Goal: Information Seeking & Learning: Check status

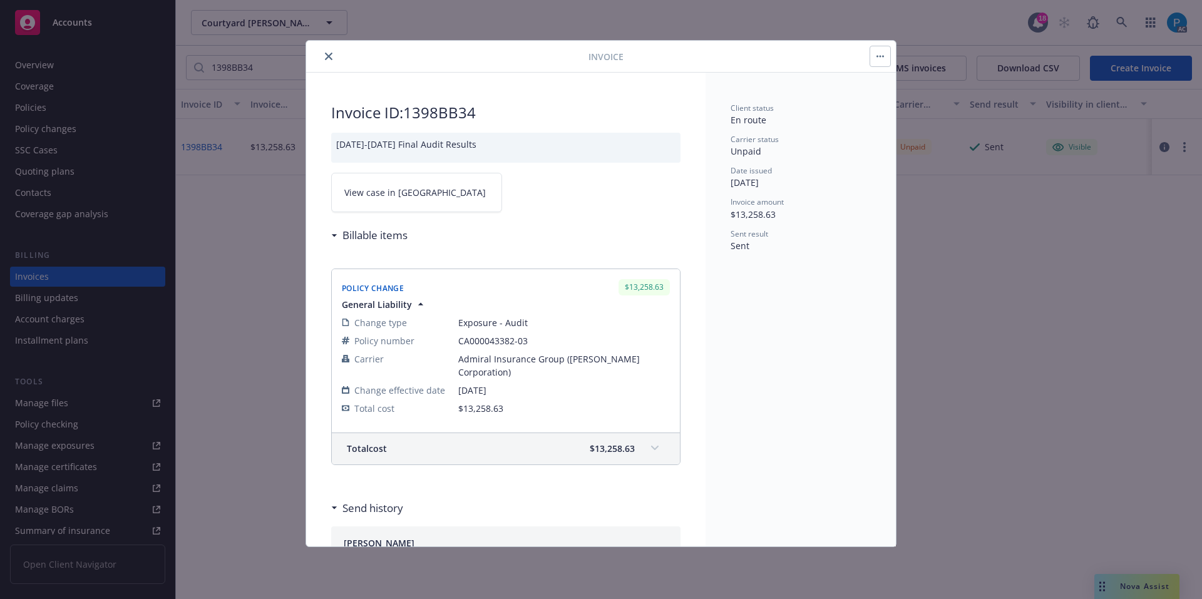
click at [328, 56] on icon "close" at bounding box center [329, 57] width 8 height 8
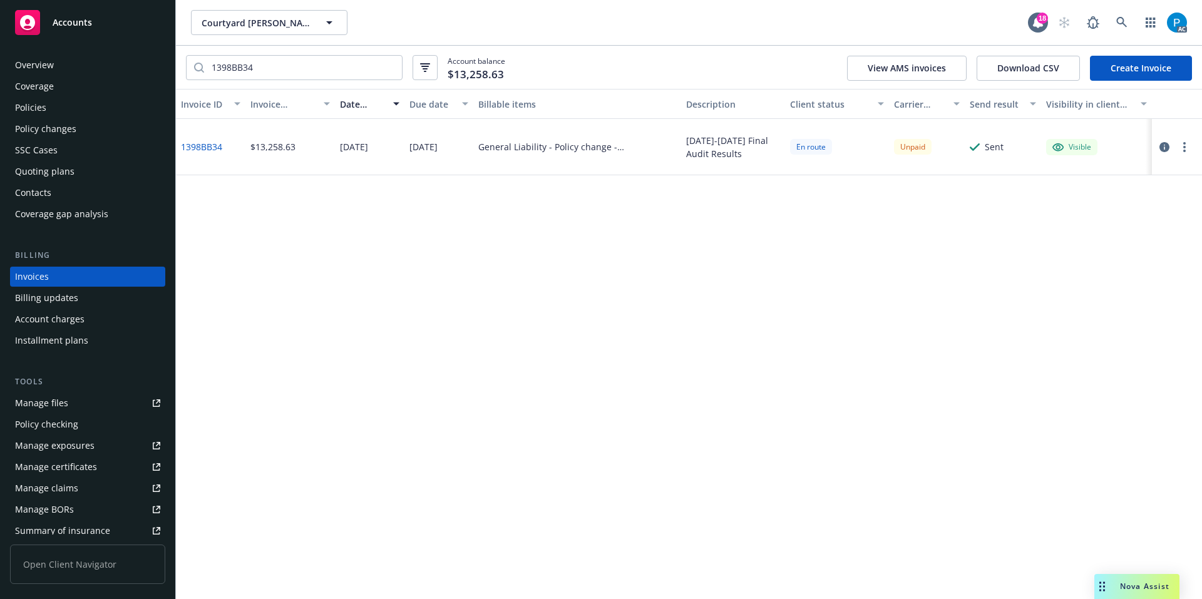
click at [103, 34] on div "Accounts" at bounding box center [87, 22] width 145 height 25
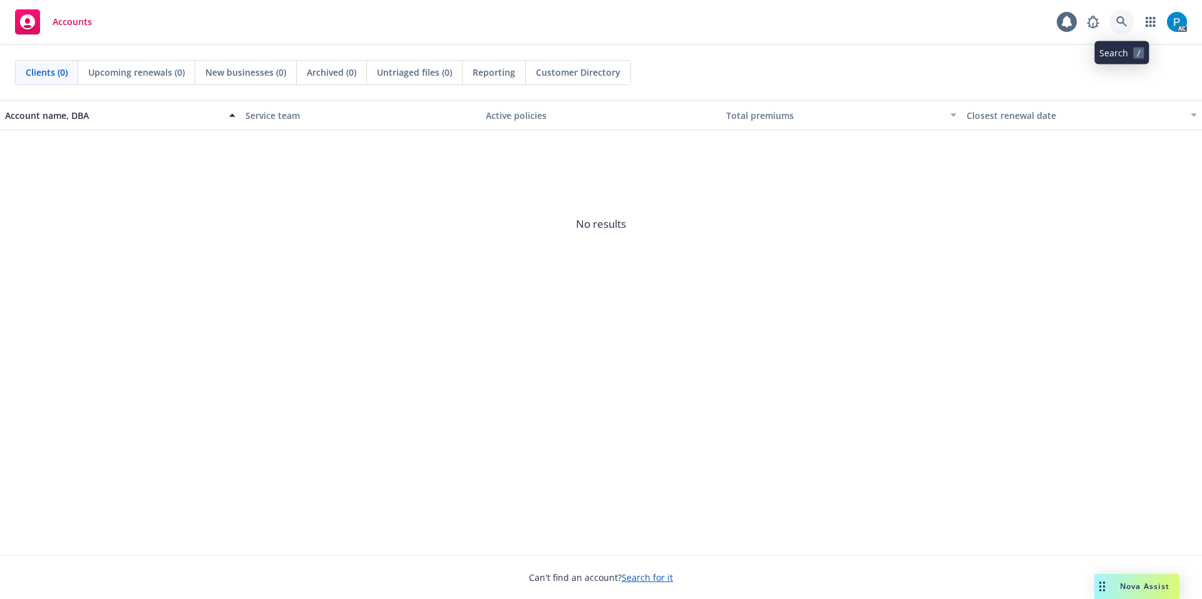
click at [1126, 26] on icon at bounding box center [1122, 21] width 11 height 11
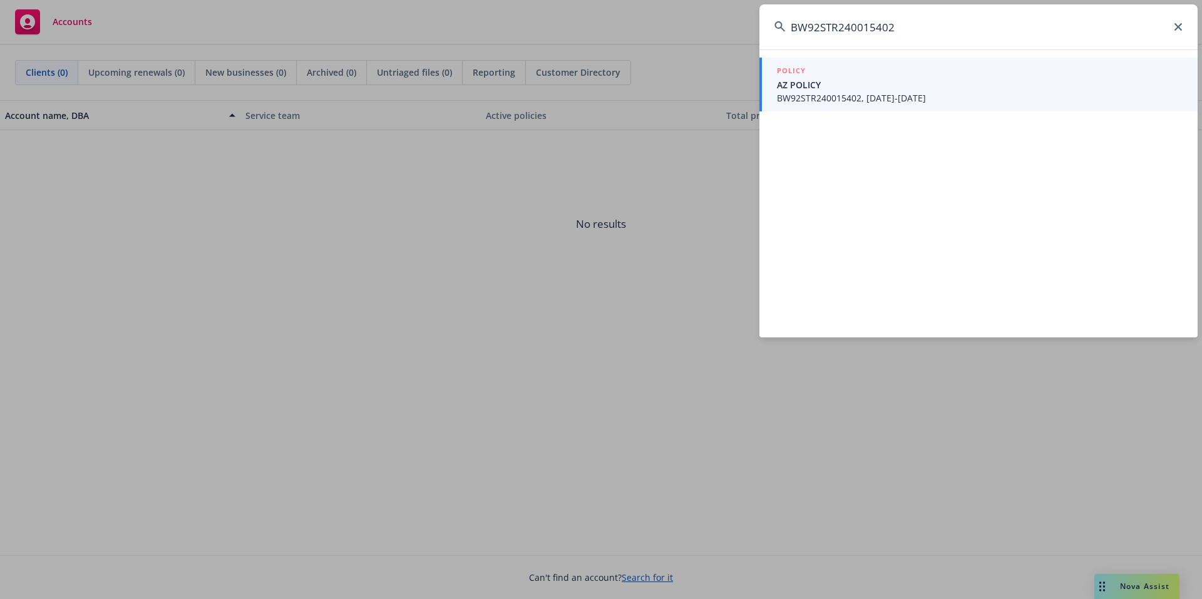
type input "BW92STR240015402"
click at [896, 82] on span "AZ POLICY" at bounding box center [980, 84] width 406 height 13
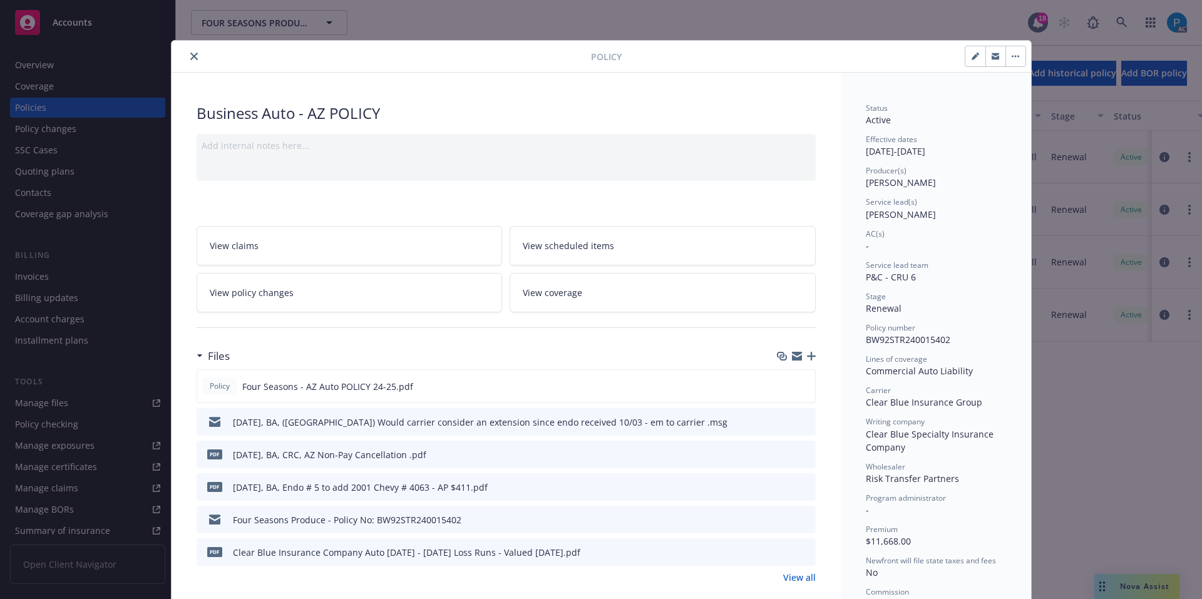
click at [187, 52] on button "close" at bounding box center [194, 56] width 15 height 15
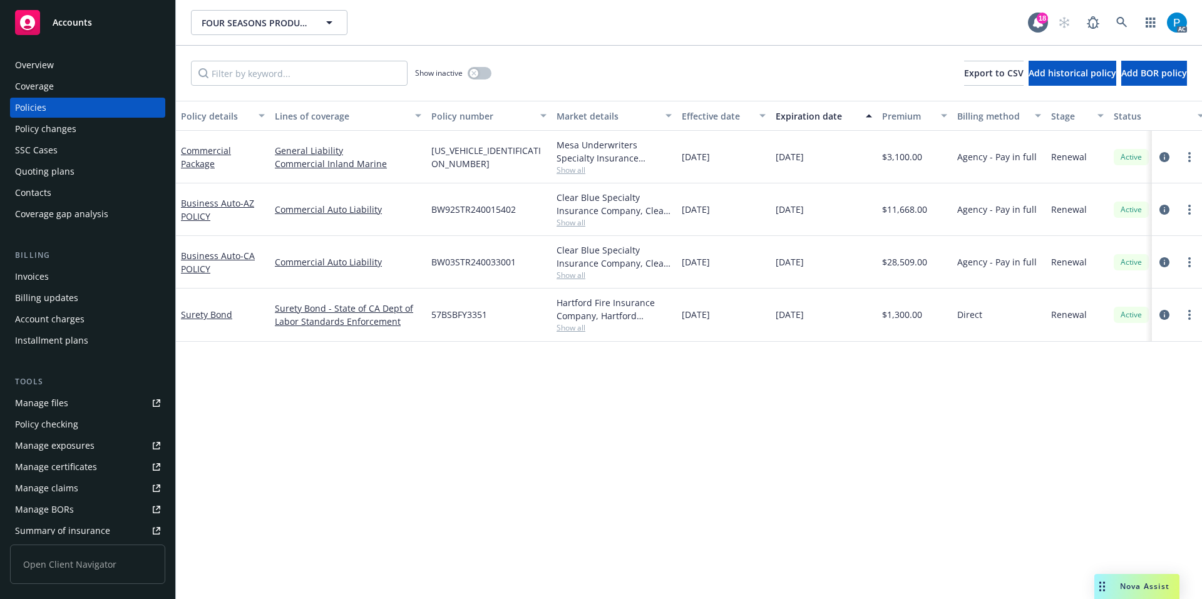
click at [38, 274] on div "Invoices" at bounding box center [32, 277] width 34 height 20
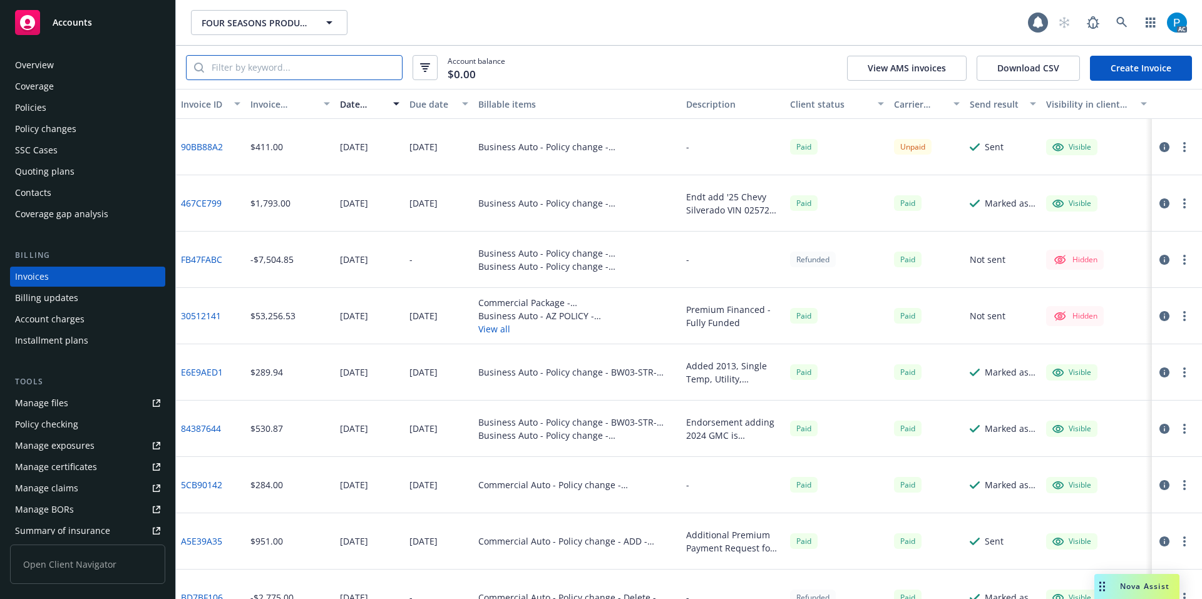
click at [260, 67] on input "search" at bounding box center [303, 68] width 198 height 24
paste input "BW92STR240015402"
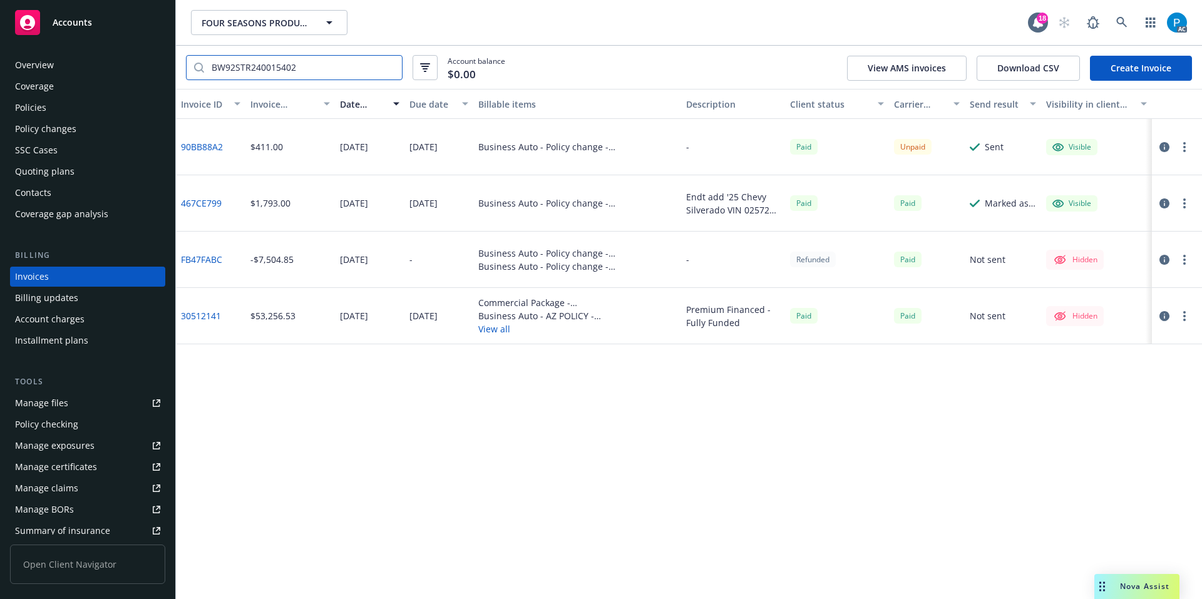
type input "BW92STR240015402"
click at [1163, 145] on icon "button" at bounding box center [1165, 147] width 10 height 10
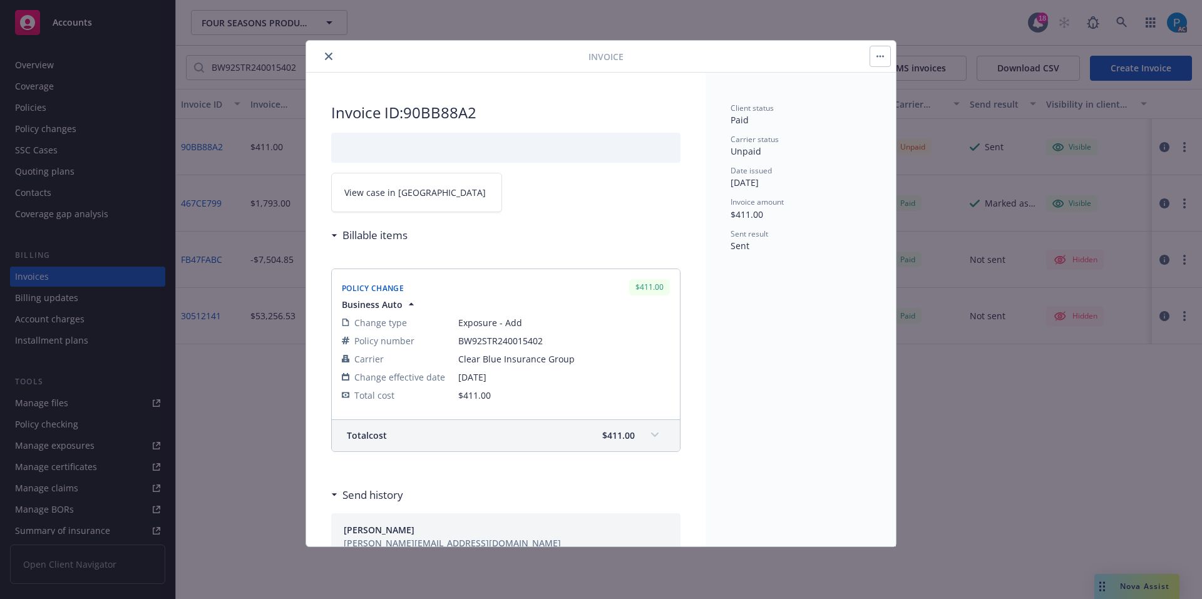
click at [413, 200] on link "View case in SSC" at bounding box center [416, 192] width 171 height 39
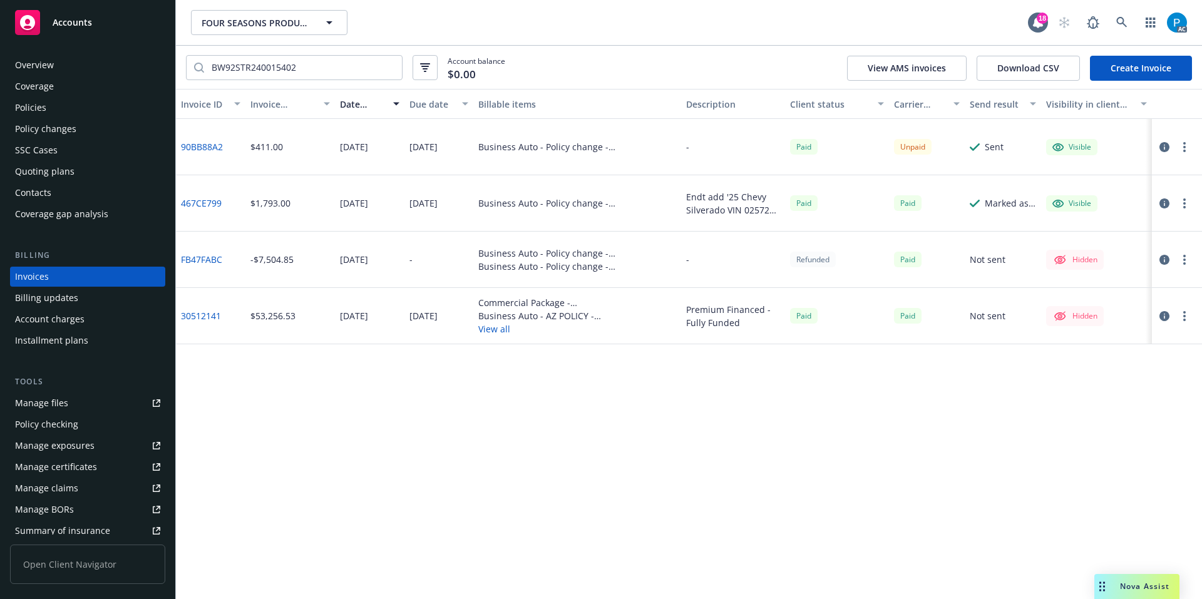
click at [120, 14] on div "Accounts" at bounding box center [87, 22] width 145 height 25
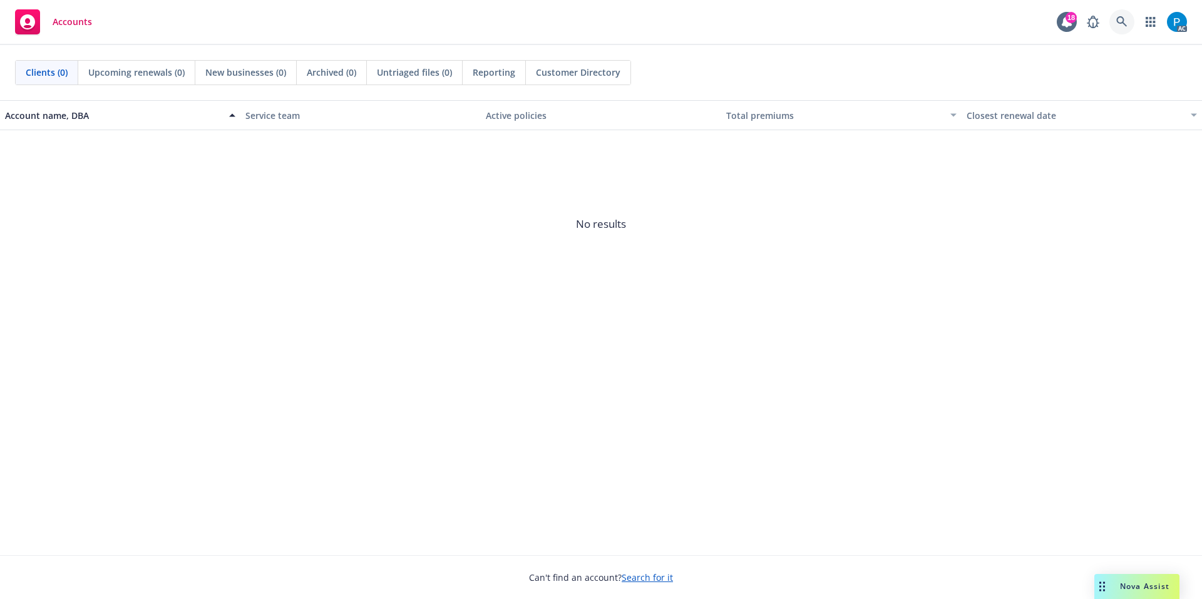
click at [1112, 23] on link at bounding box center [1122, 21] width 25 height 25
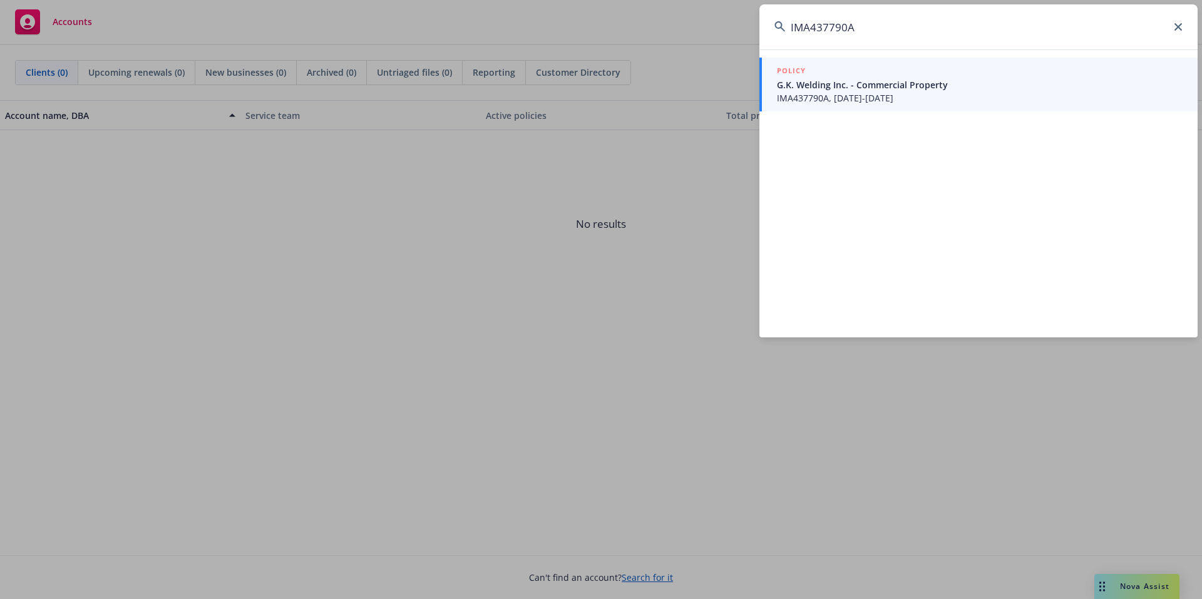
type input "IMA437790A"
click at [910, 76] on div "POLICY" at bounding box center [980, 72] width 406 height 14
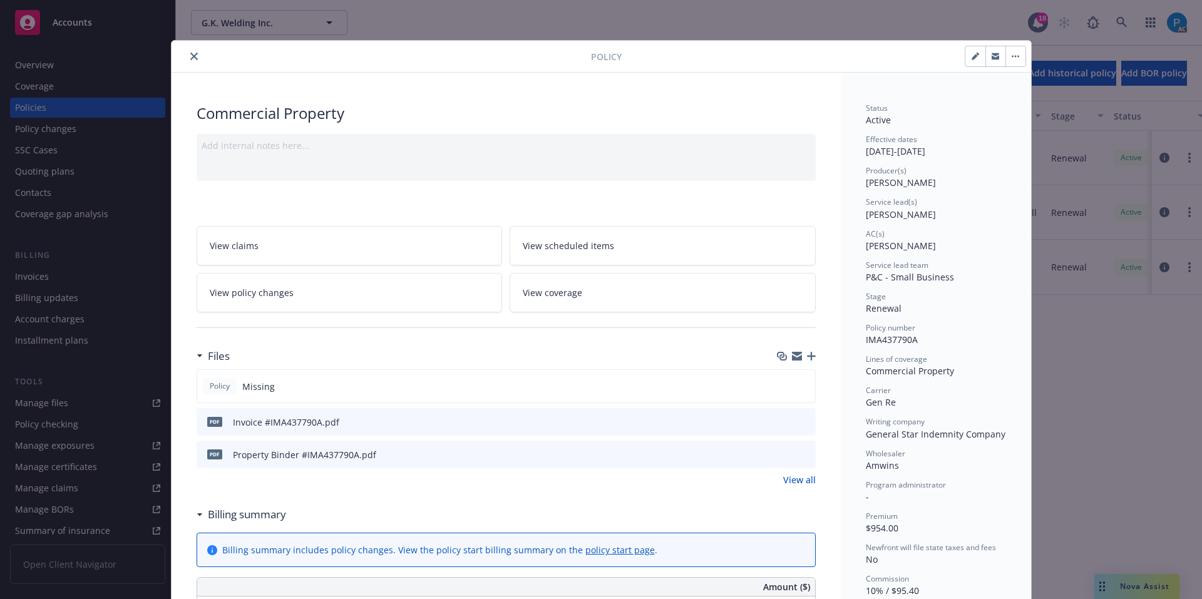
click at [781, 423] on icon "download file" at bounding box center [783, 421] width 10 height 10
click at [102, 16] on div "Policy Commercial Property Add internal notes here... View claims View schedule…" at bounding box center [601, 299] width 1202 height 599
click at [194, 53] on button "close" at bounding box center [194, 56] width 15 height 15
click at [89, 20] on div "Policy Commercial Property Add internal notes here... View claims View schedule…" at bounding box center [601, 299] width 1202 height 599
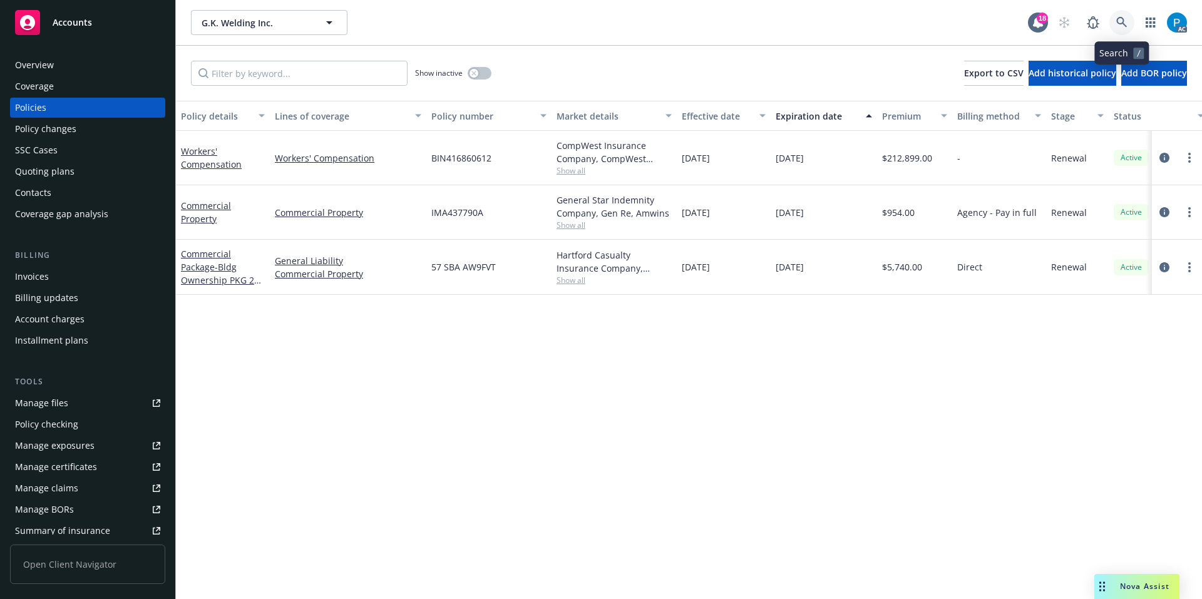
click at [1128, 18] on link at bounding box center [1122, 22] width 25 height 25
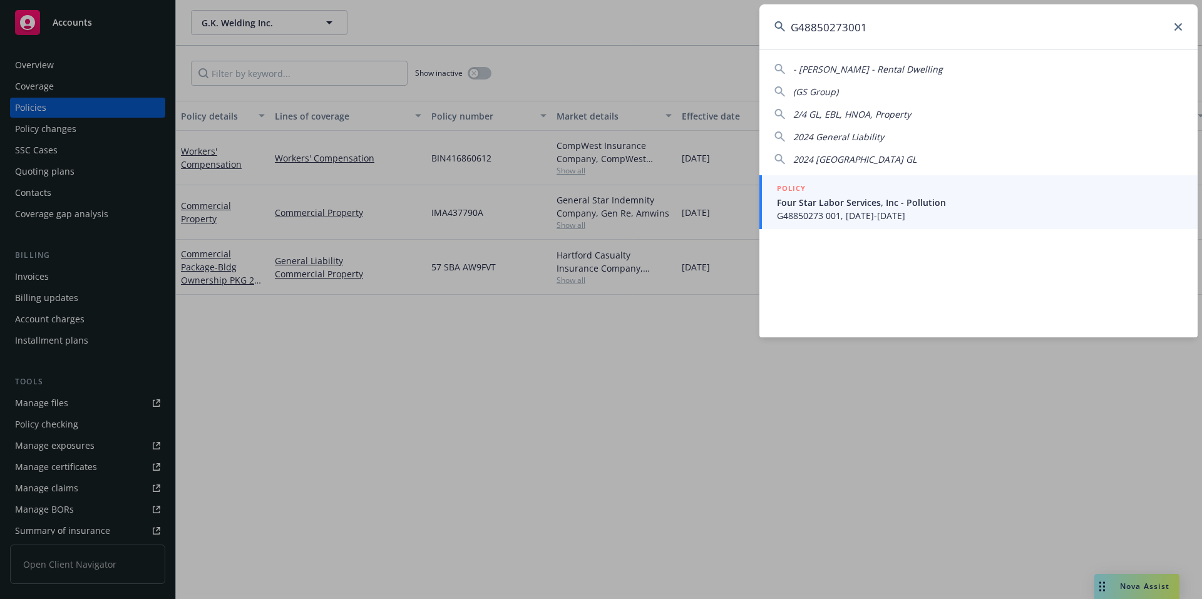
type input "G48850273001"
click at [852, 200] on span "Four Star Labor Services, Inc - Pollution" at bounding box center [980, 202] width 406 height 13
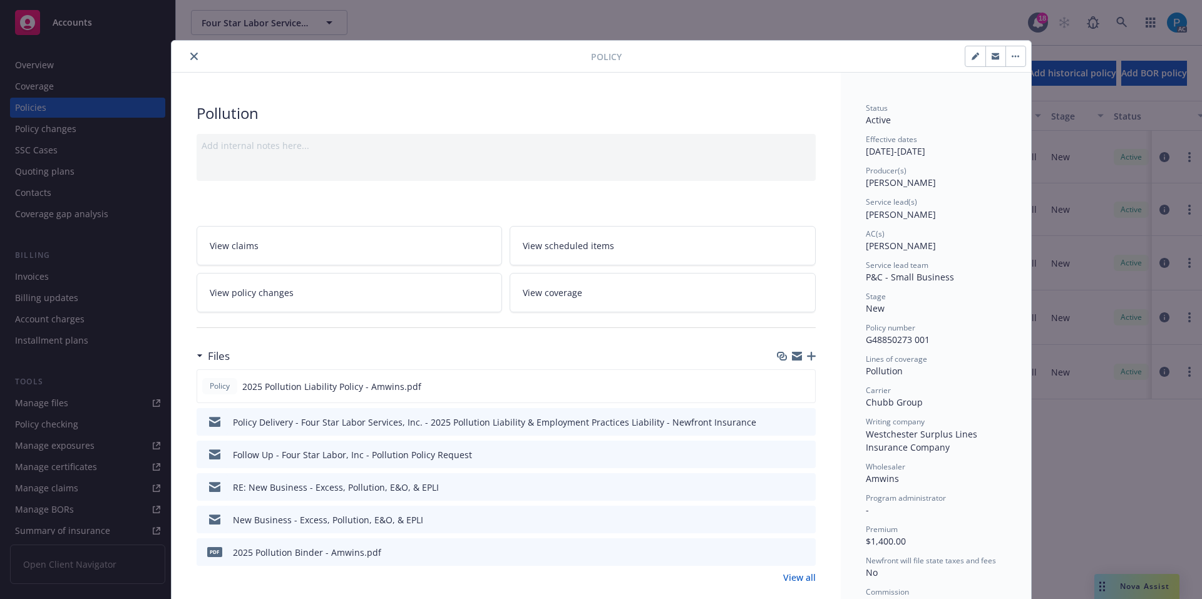
click at [187, 55] on button "close" at bounding box center [194, 56] width 15 height 15
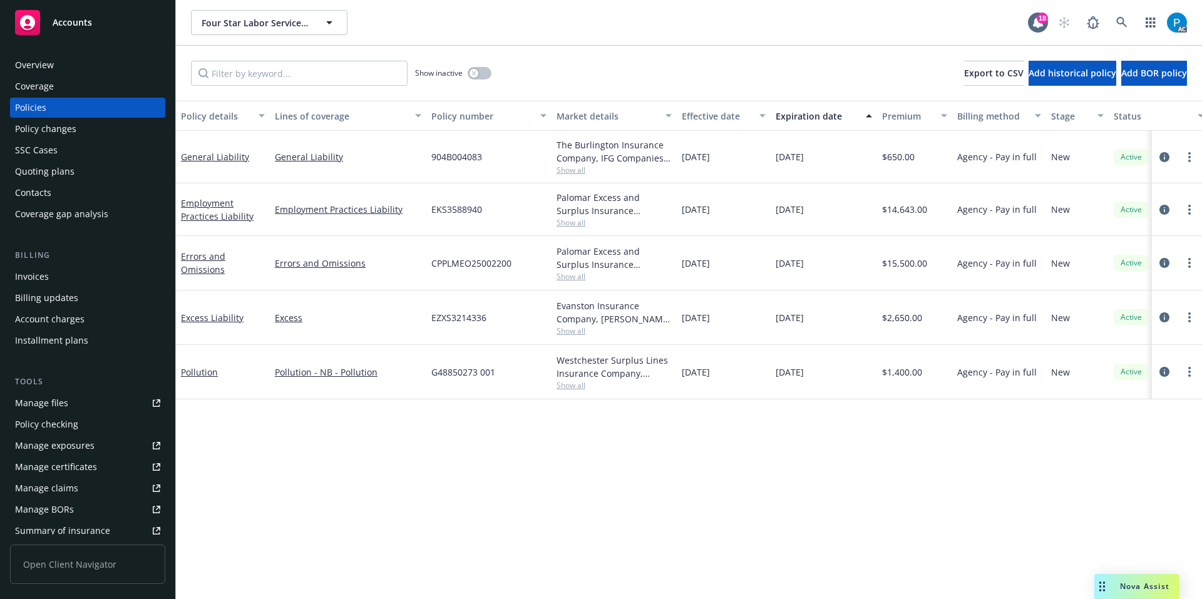
click at [38, 274] on div "Invoices" at bounding box center [32, 277] width 34 height 20
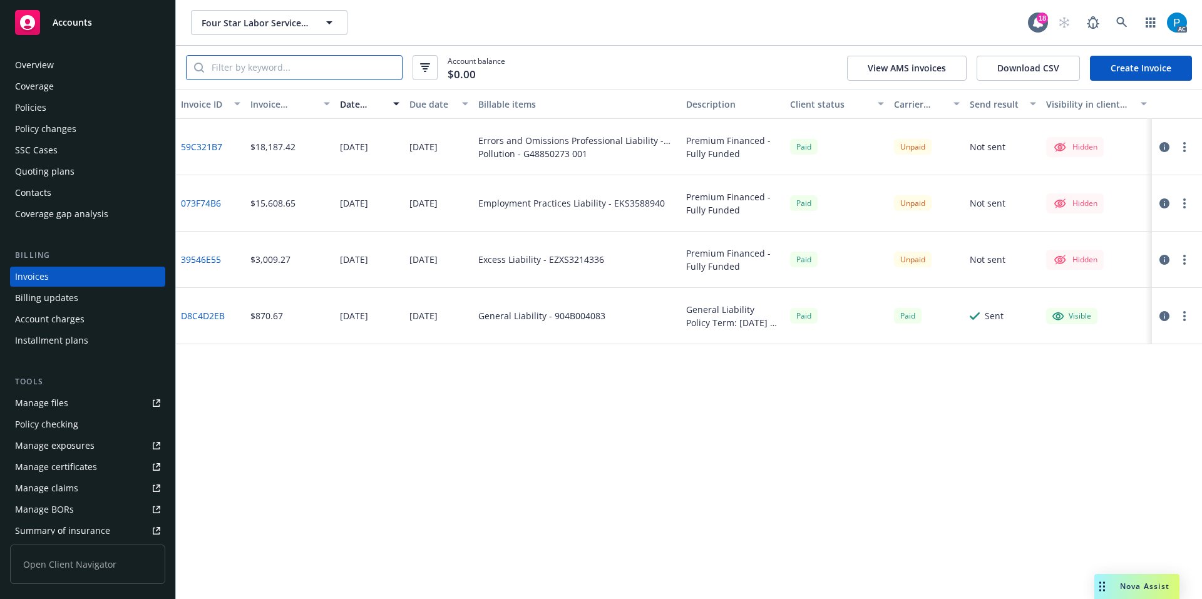
click at [278, 75] on input "search" at bounding box center [303, 68] width 198 height 24
paste input "G48850273001"
type input "G48850273001"
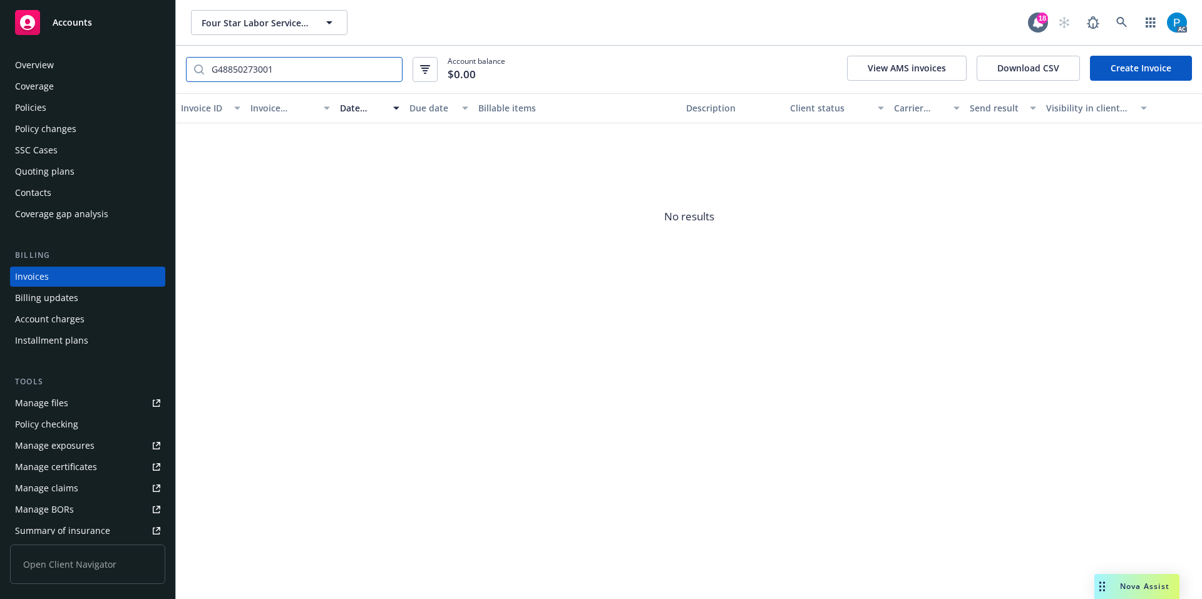
click at [388, 71] on input "G48850273001" at bounding box center [303, 70] width 198 height 24
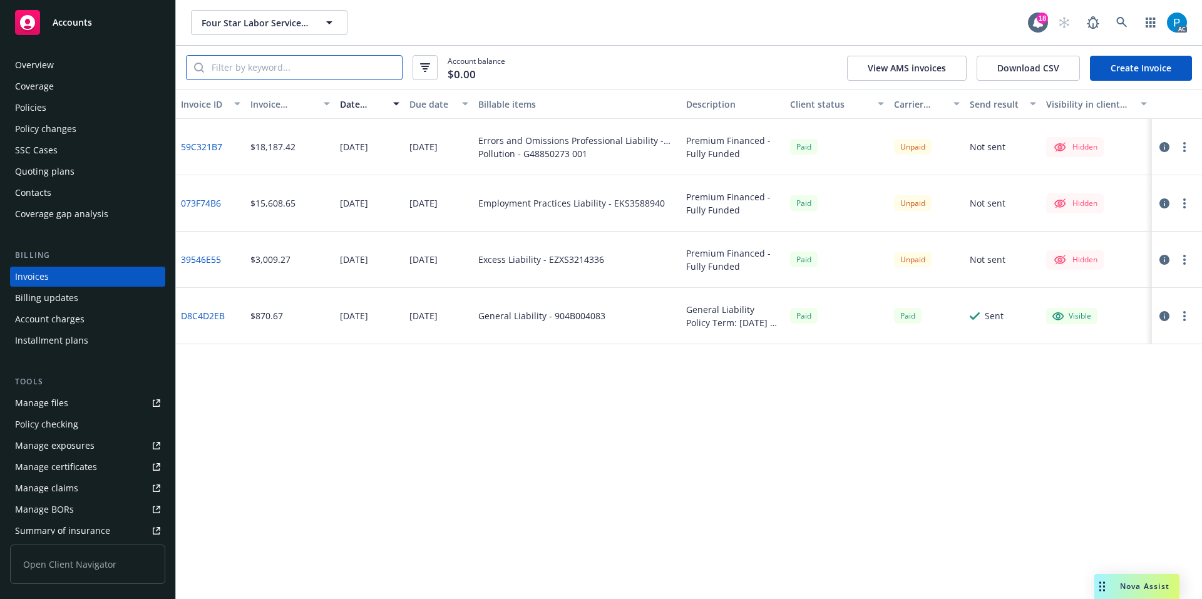
click at [270, 76] on input "search" at bounding box center [303, 68] width 198 height 24
paste input "EZXS3214336"
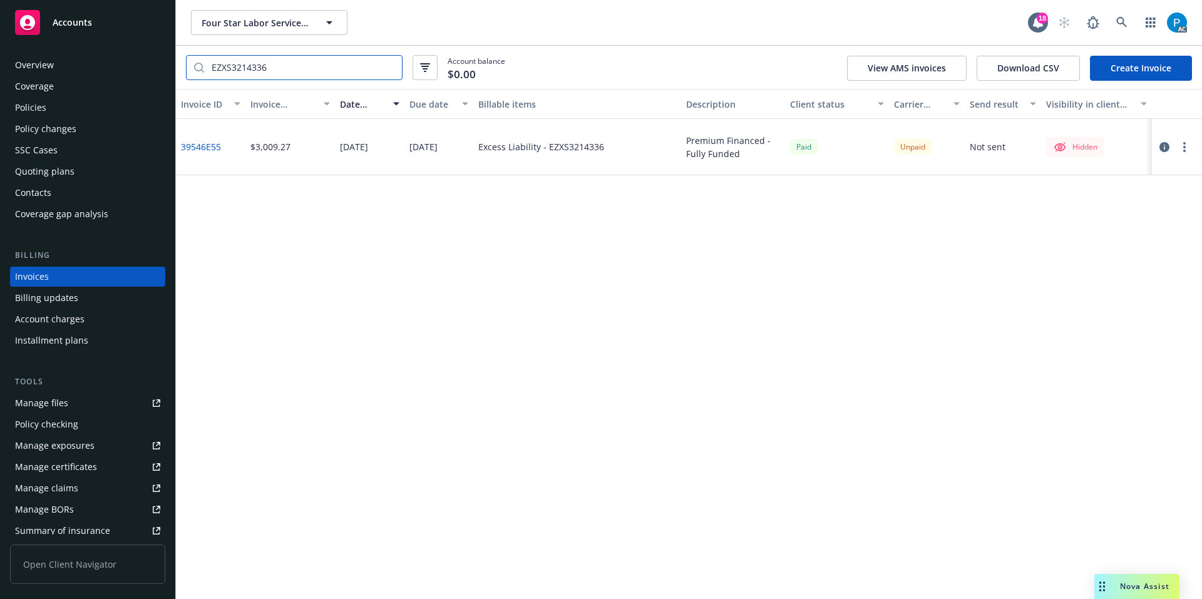
type input "EZXS3214336"
click at [1164, 144] on icon "button" at bounding box center [1165, 147] width 10 height 10
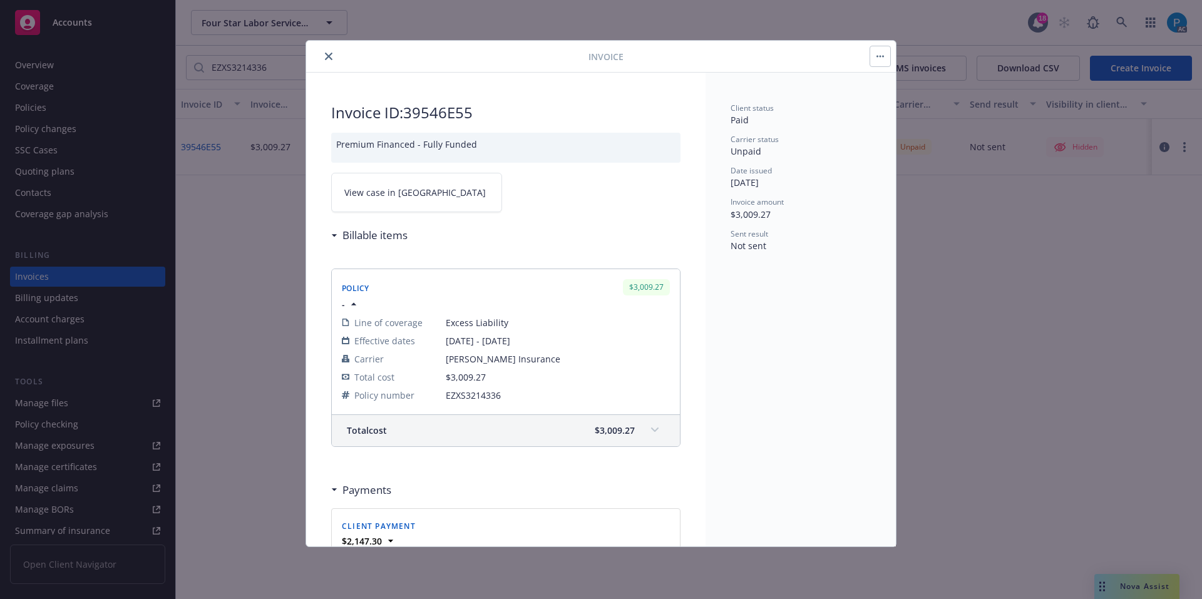
click at [436, 185] on link "View case in SSC" at bounding box center [416, 192] width 171 height 39
click at [326, 49] on button "close" at bounding box center [328, 56] width 15 height 15
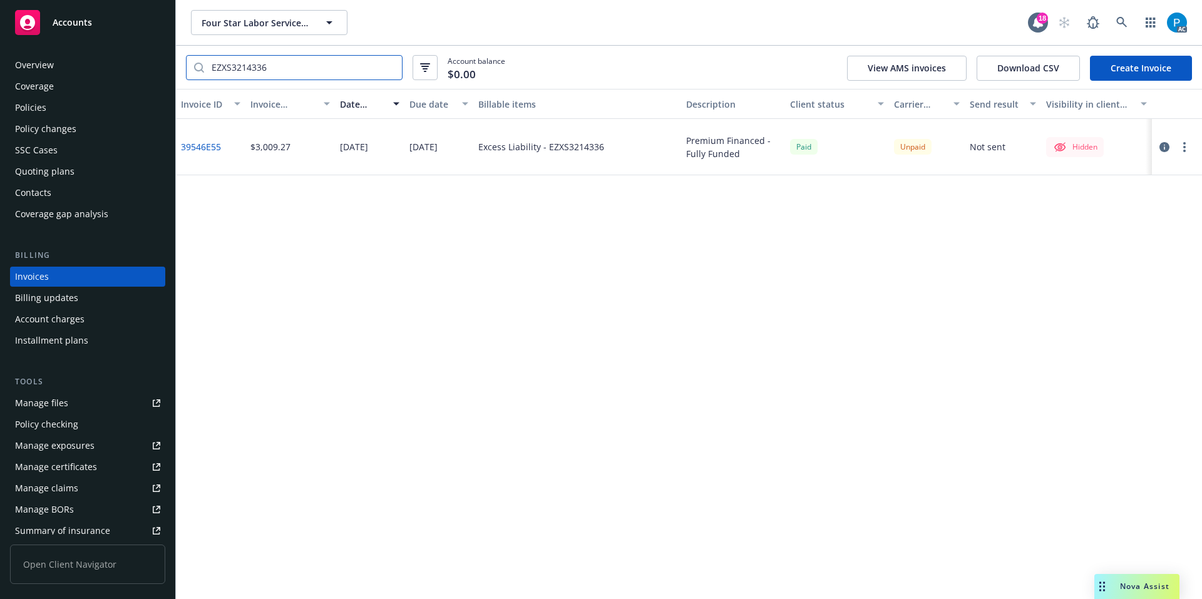
click at [388, 66] on input "EZXS3214336" at bounding box center [303, 68] width 198 height 24
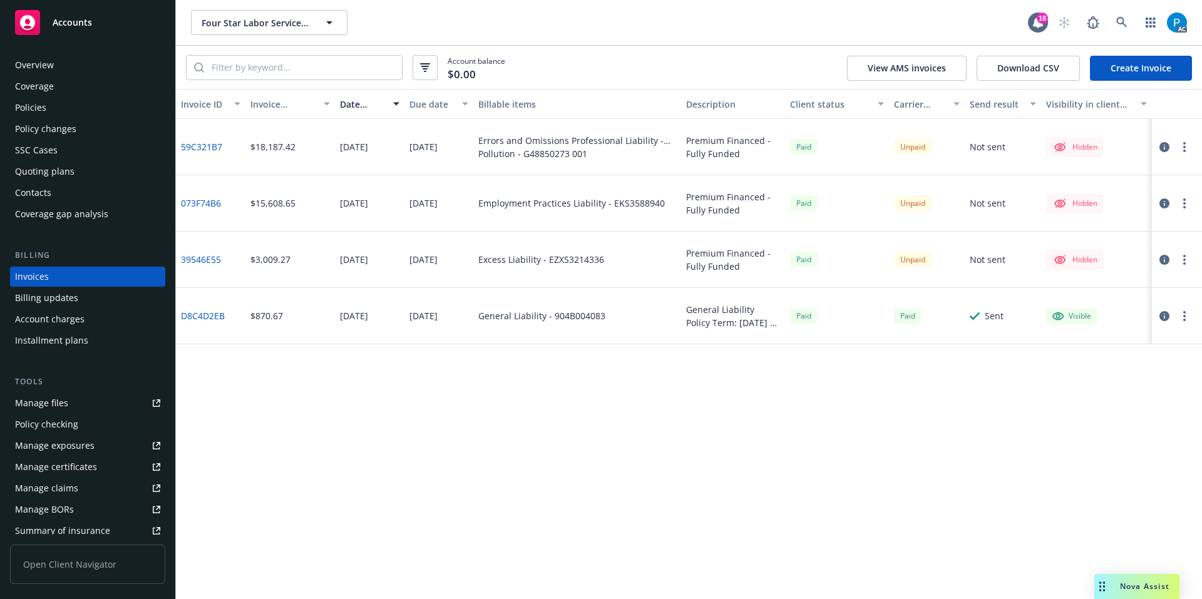
click at [1164, 200] on icon "button" at bounding box center [1165, 204] width 10 height 10
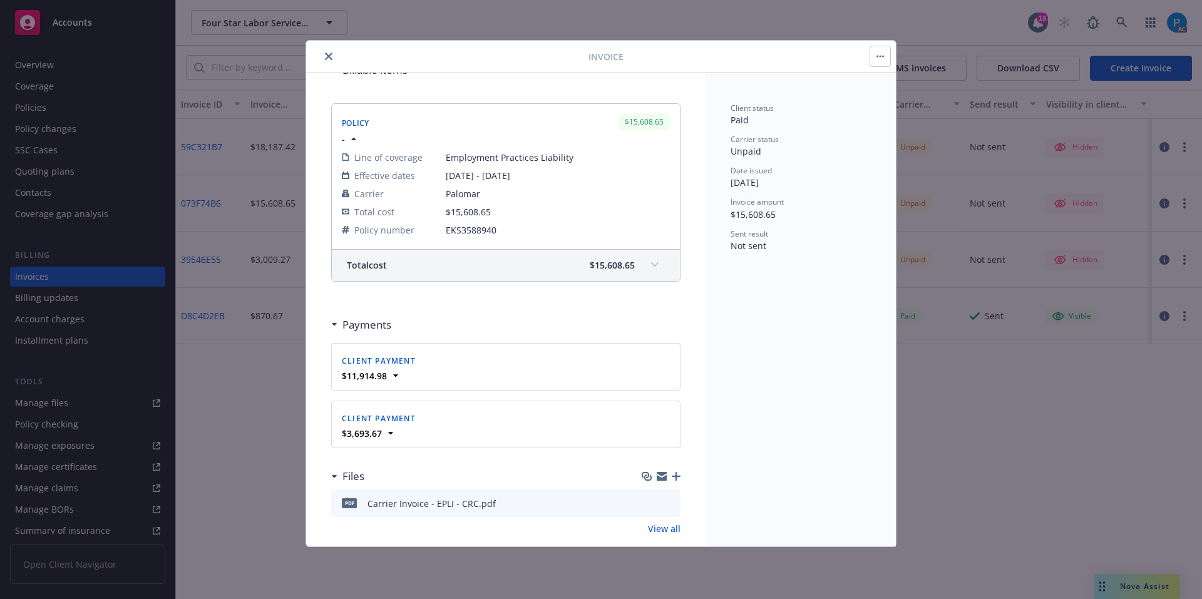
scroll to position [184, 0]
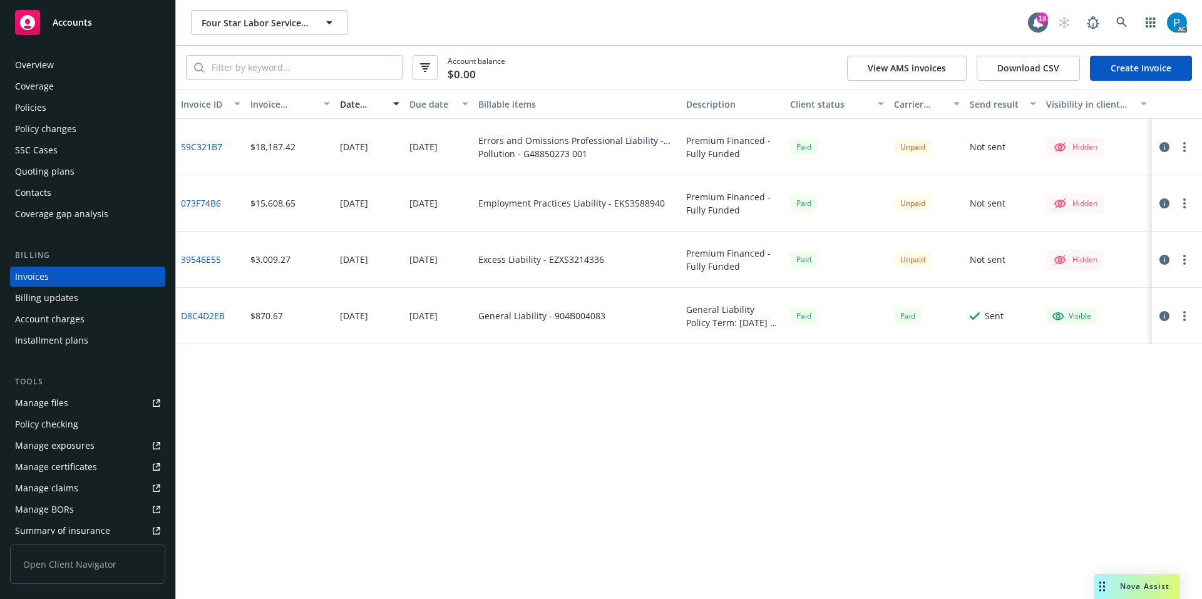
click at [1164, 148] on icon "button" at bounding box center [1165, 147] width 10 height 10
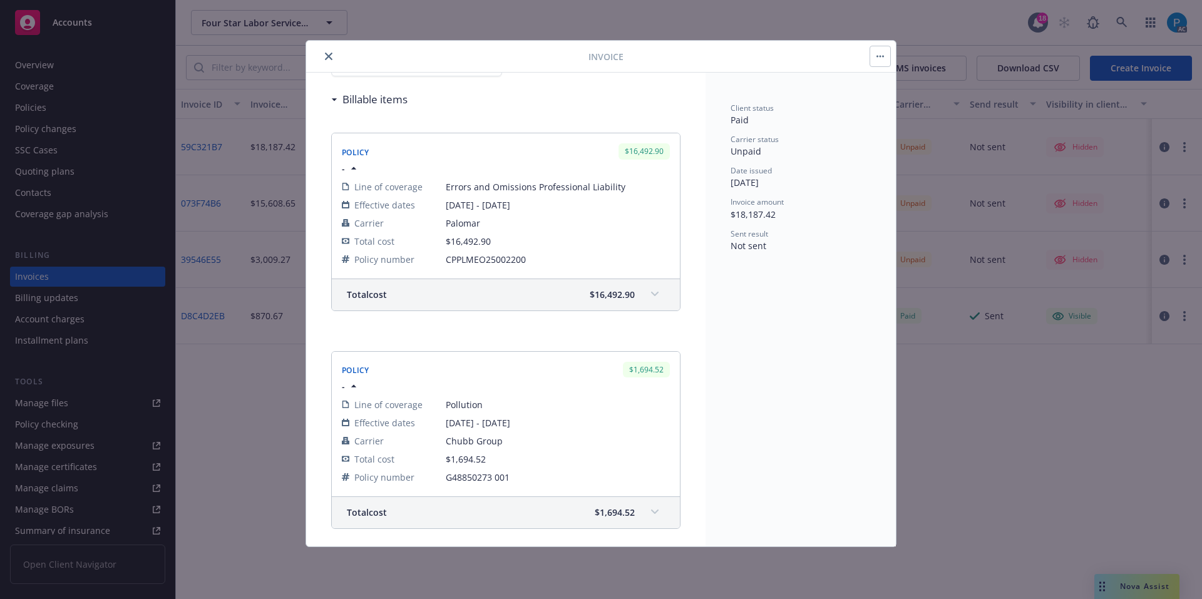
scroll to position [157, 0]
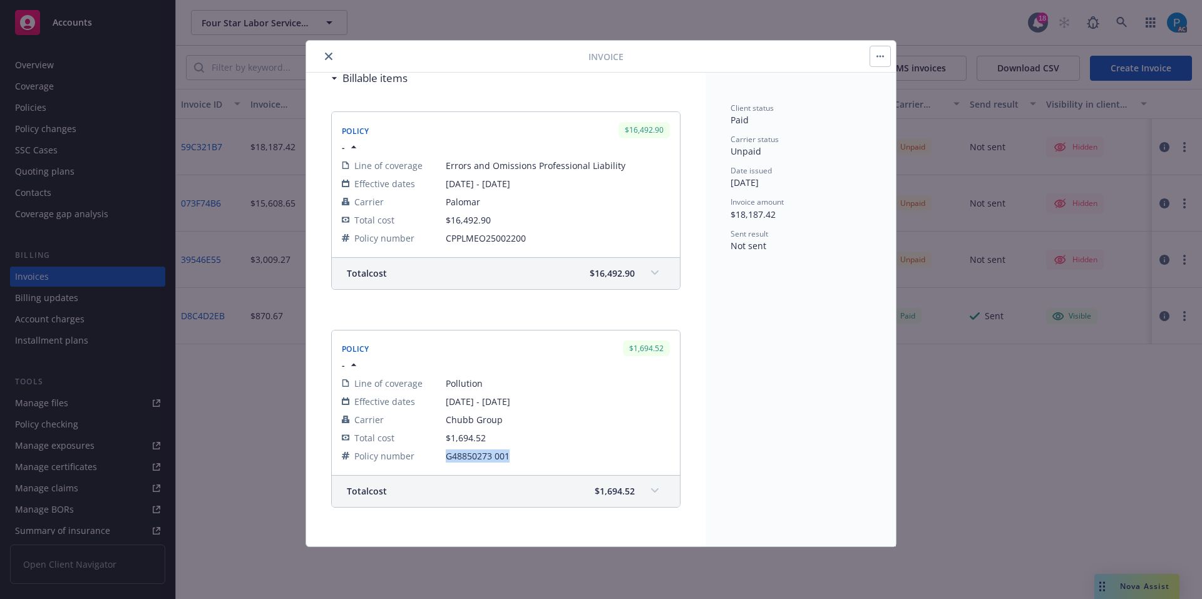
drag, startPoint x: 511, startPoint y: 456, endPoint x: 443, endPoint y: 459, distance: 67.7
click at [443, 459] on tr "Policy number G48850273 001" at bounding box center [506, 456] width 328 height 18
copy tr "G48850273 001"
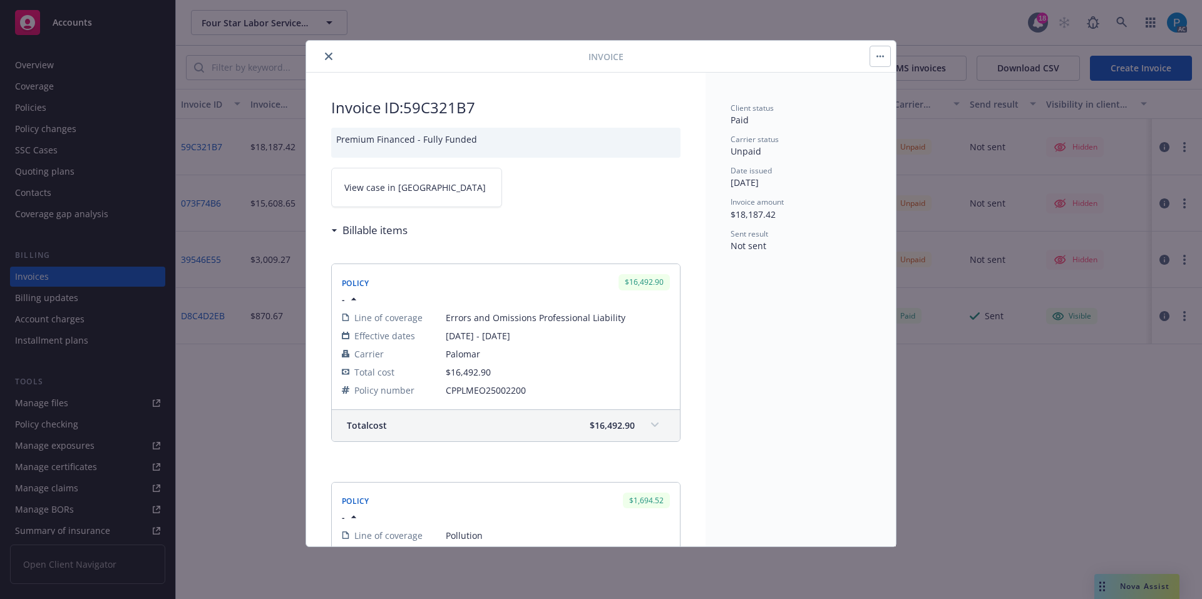
scroll to position [0, 0]
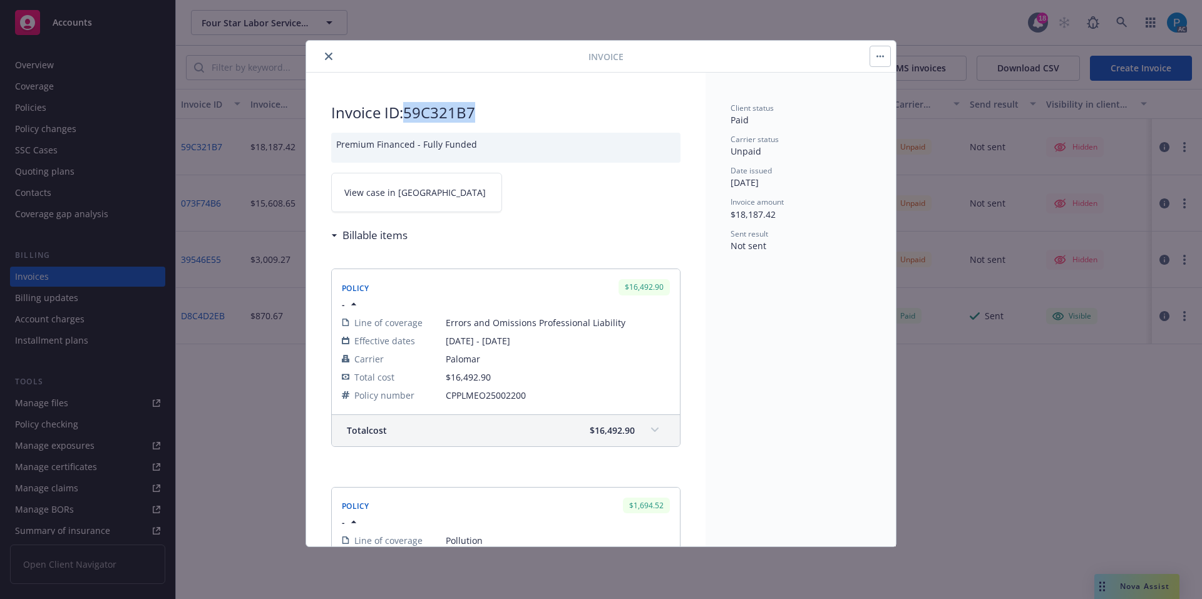
drag, startPoint x: 478, startPoint y: 110, endPoint x: 408, endPoint y: 108, distance: 70.8
click at [408, 108] on h2 "Invoice ID: 59C321B7" at bounding box center [505, 113] width 349 height 20
copy h2 "59C321B7"
click at [421, 191] on link "View case in SSC" at bounding box center [416, 192] width 171 height 39
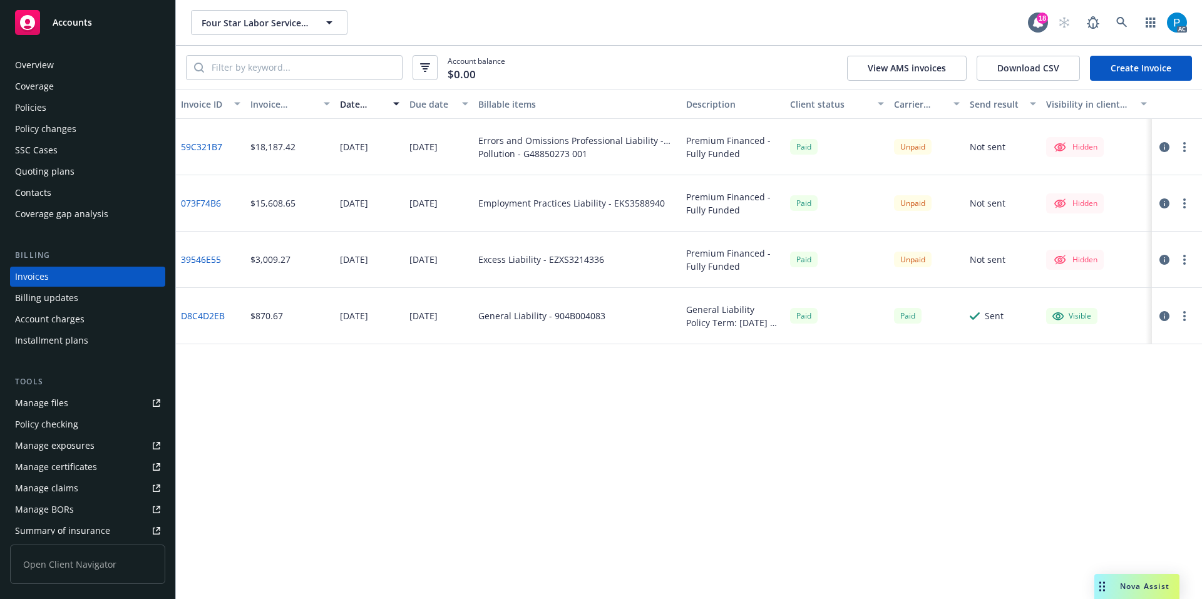
click at [89, 28] on span "Accounts" at bounding box center [72, 23] width 39 height 10
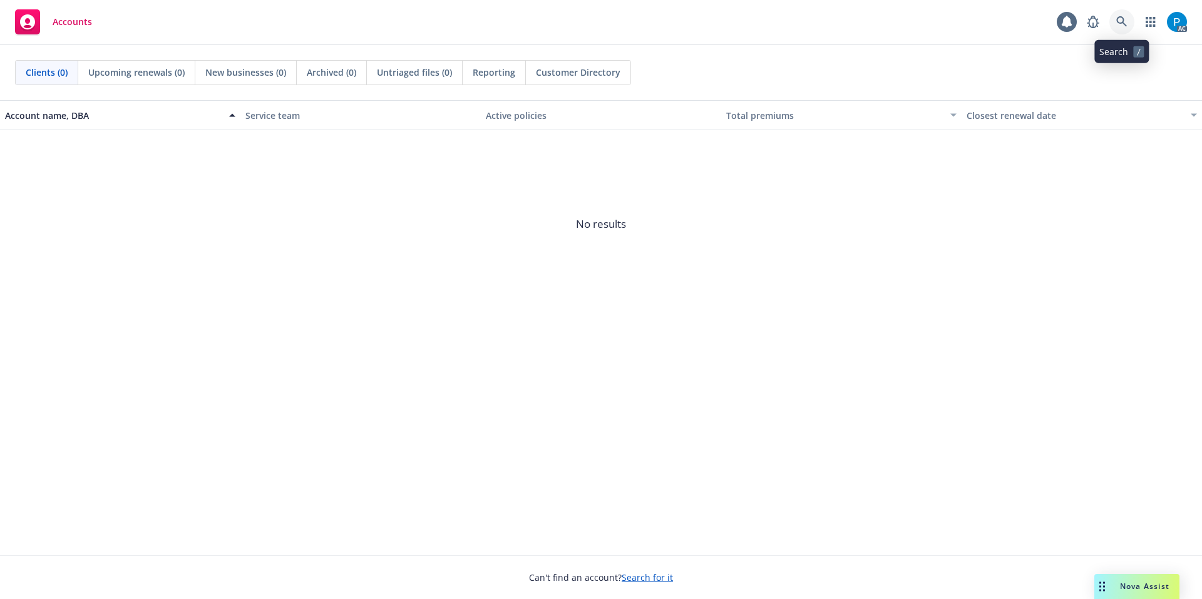
click at [1121, 21] on icon at bounding box center [1122, 21] width 11 height 11
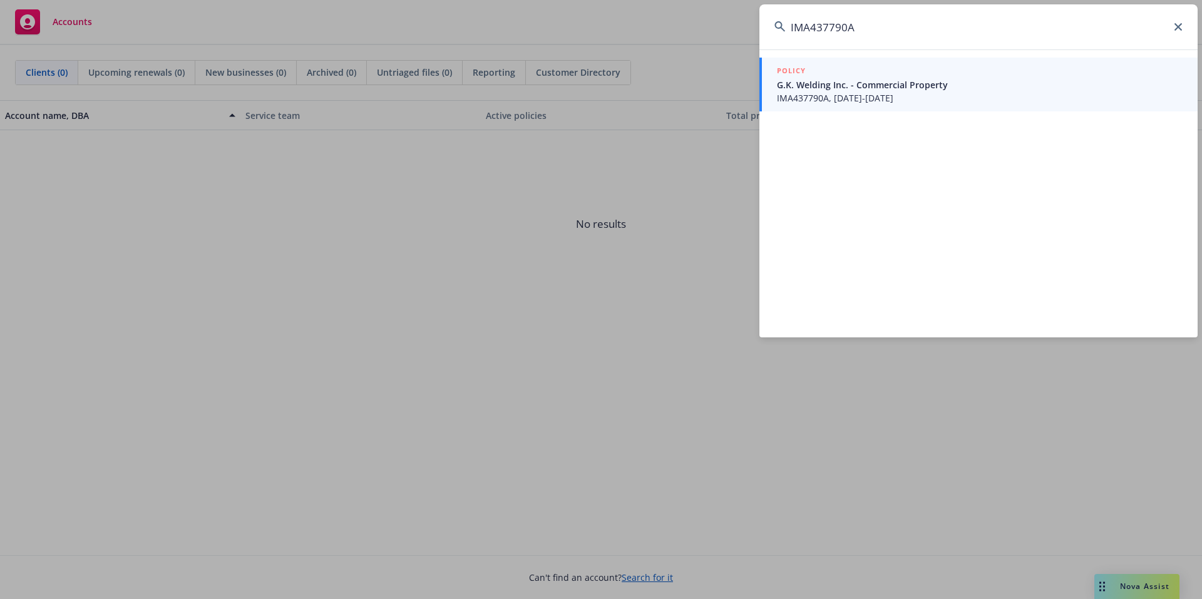
type input "IMA437790A"
click at [940, 63] on link "POLICY G.K. Welding Inc. - Commercial Property IMA437790A, 10/04/2025-10/04/2026" at bounding box center [979, 85] width 438 height 54
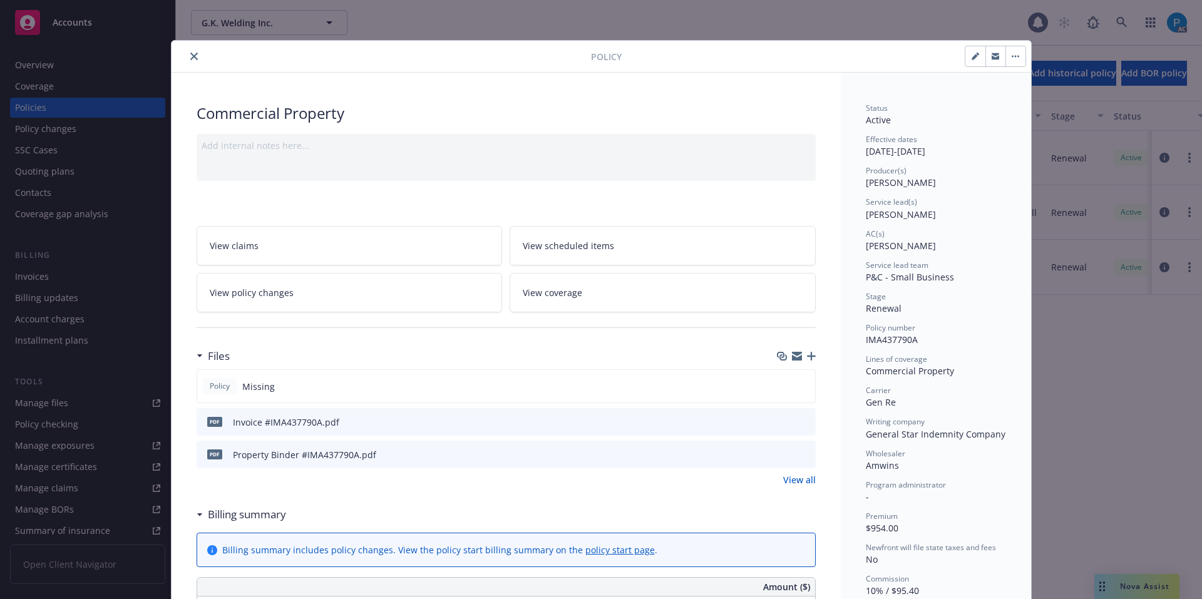
click at [187, 62] on button "close" at bounding box center [194, 56] width 15 height 15
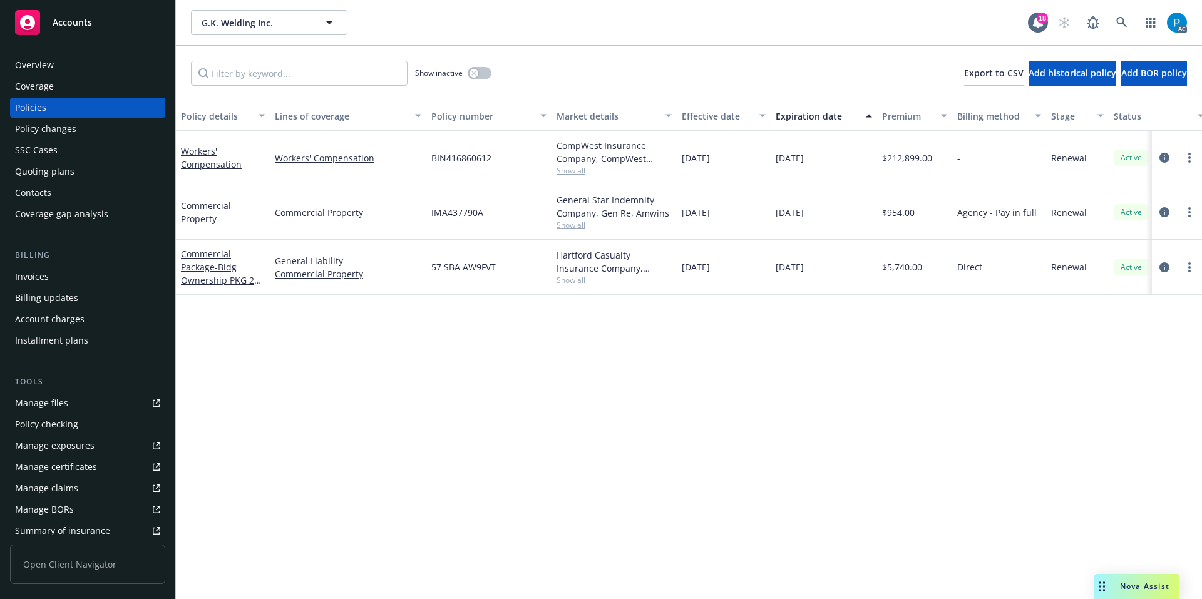
click at [58, 276] on div "Invoices" at bounding box center [87, 277] width 145 height 20
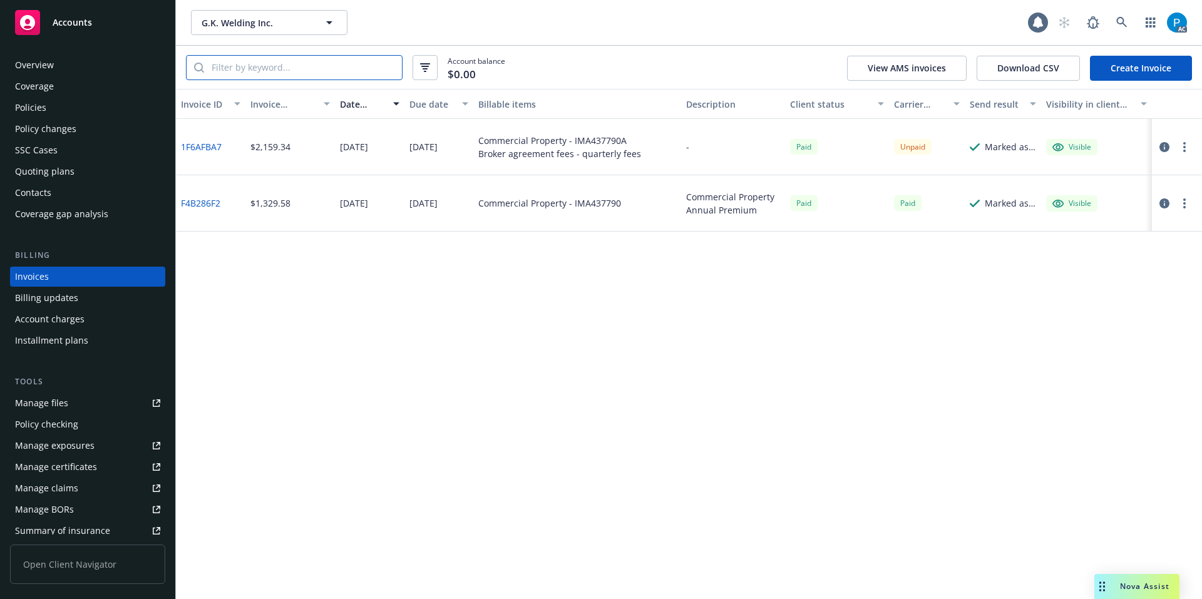
click at [303, 69] on input "search" at bounding box center [303, 68] width 198 height 24
paste input "IMA437790A"
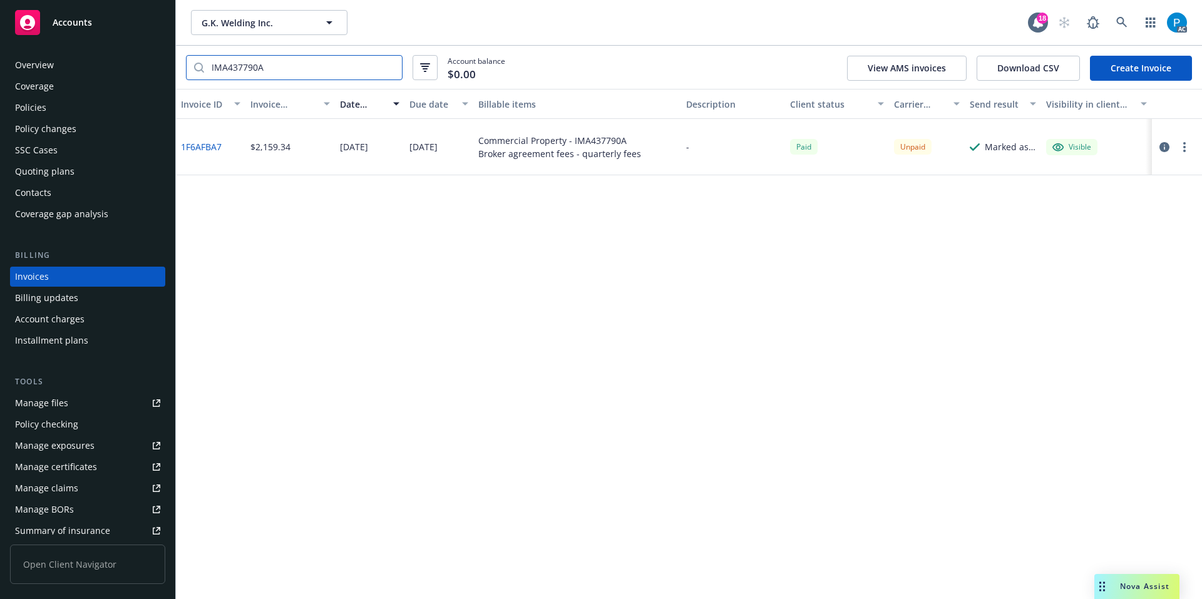
type input "IMA437790A"
click at [1160, 147] on icon "button" at bounding box center [1165, 147] width 10 height 10
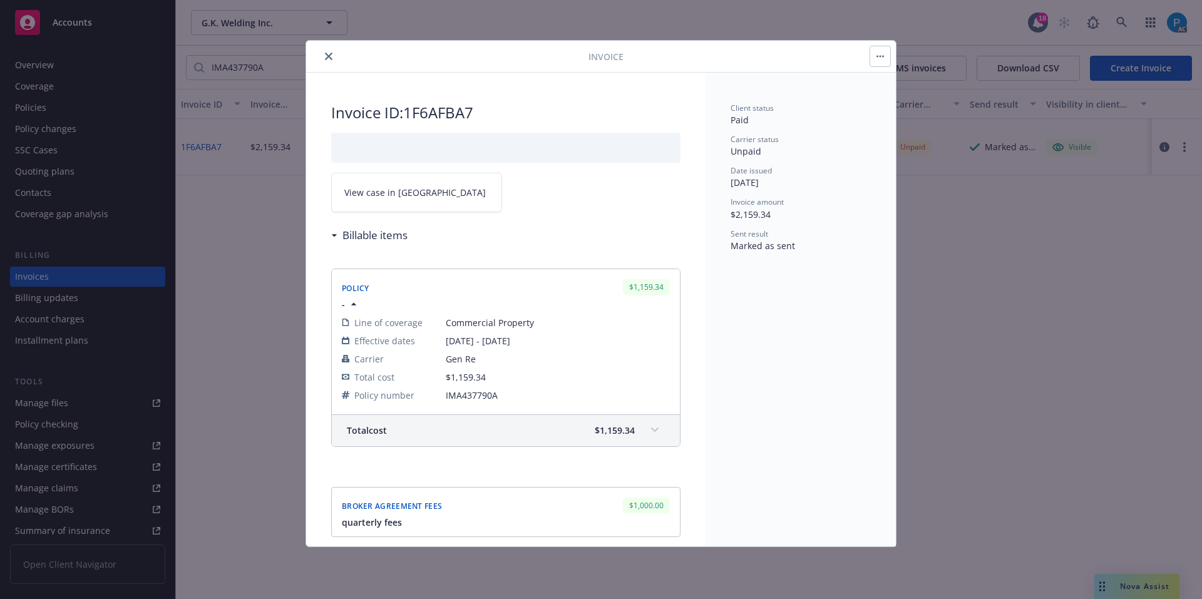
click at [420, 192] on link "View case in SSC" at bounding box center [416, 192] width 171 height 39
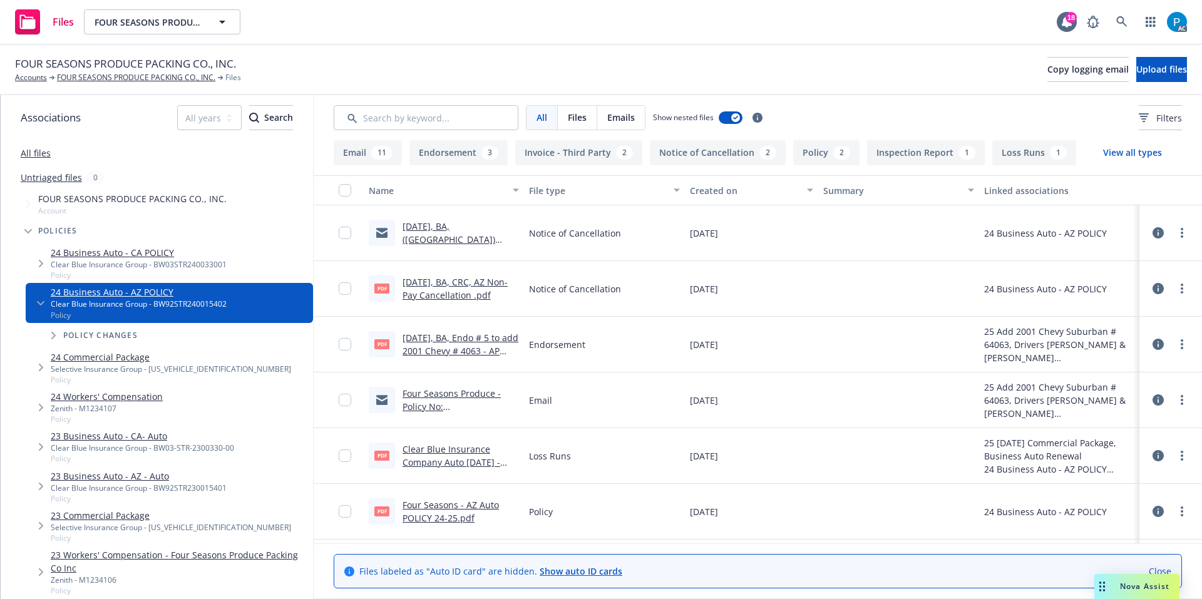
click at [462, 282] on link "10.13.2025, BA, CRC, AZ Non-Pay Cancellation .pdf" at bounding box center [455, 288] width 105 height 25
click at [438, 335] on link "08.20.2025, BA, Endo # 5 to add 2001 Chevy # 4063 - AP $411.pdf" at bounding box center [461, 351] width 116 height 38
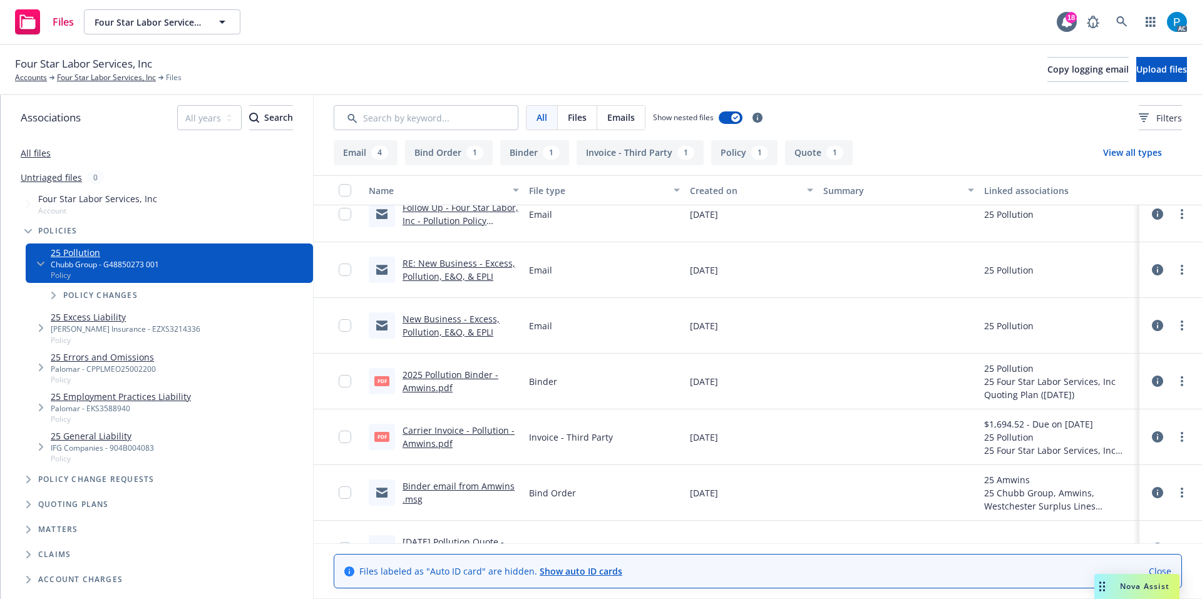
scroll to position [163, 0]
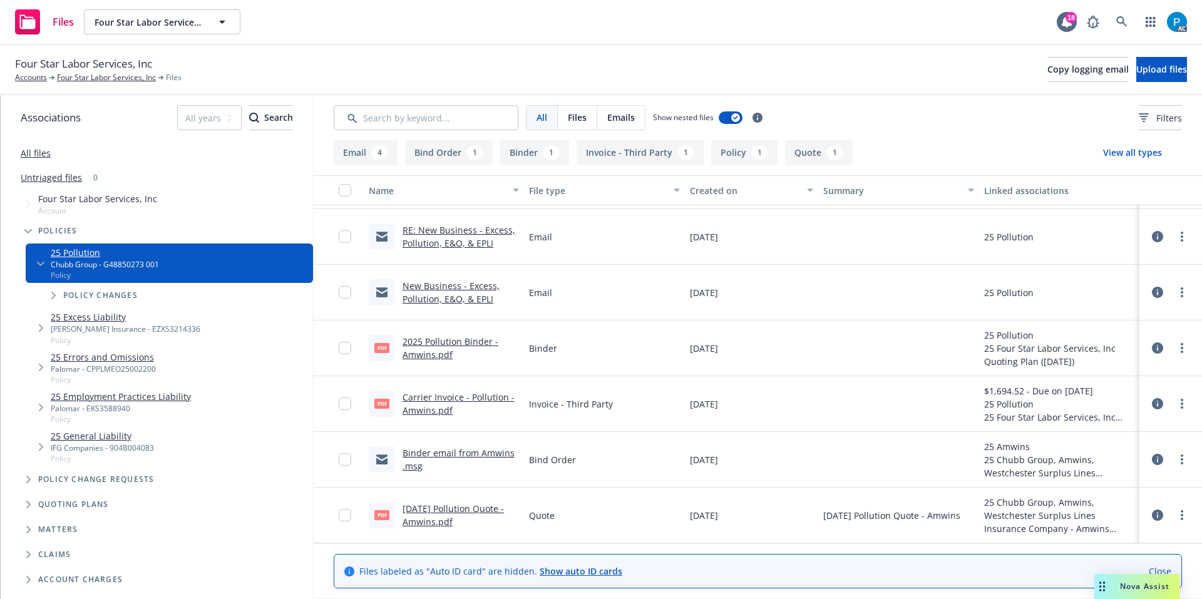
click at [455, 393] on link "Carrier Invoice - Pollution - Amwins.pdf" at bounding box center [459, 403] width 112 height 25
